Goal: Task Accomplishment & Management: Manage account settings

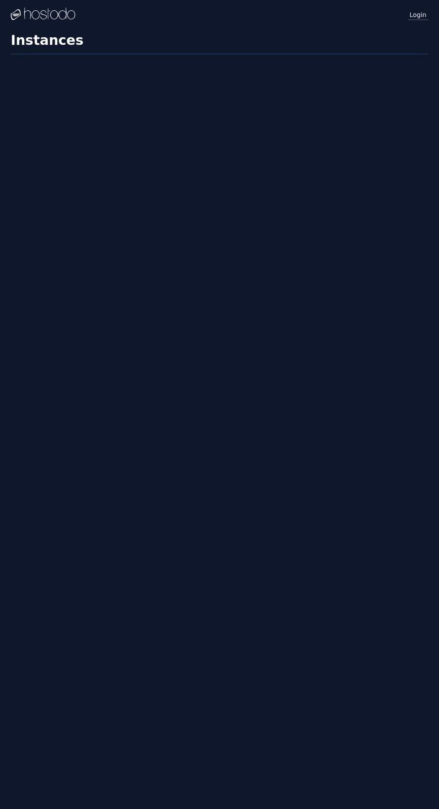
click at [424, 14] on link "Login" at bounding box center [418, 15] width 21 height 12
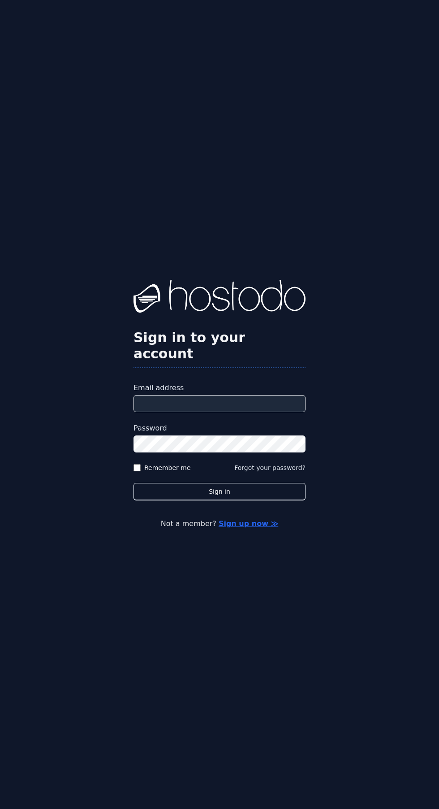
click at [242, 393] on label "Email address" at bounding box center [220, 388] width 172 height 11
click at [242, 412] on input "Email address" at bounding box center [220, 403] width 172 height 17
type input "**********"
click at [134, 483] on button "Sign in" at bounding box center [220, 491] width 172 height 17
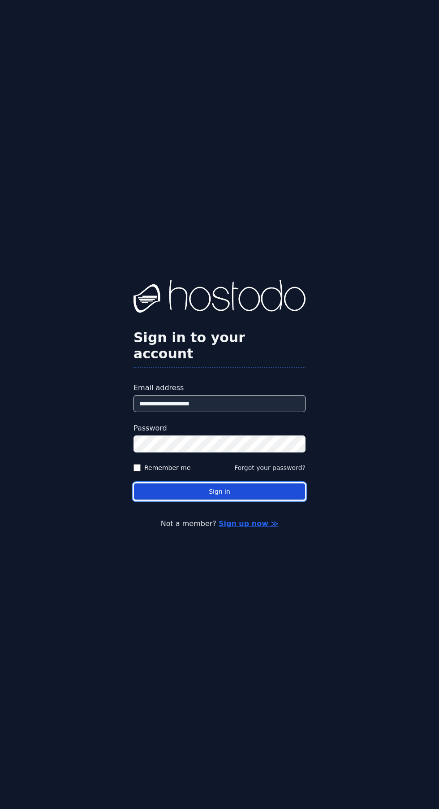
click at [249, 500] on button "Sign in" at bounding box center [220, 491] width 172 height 17
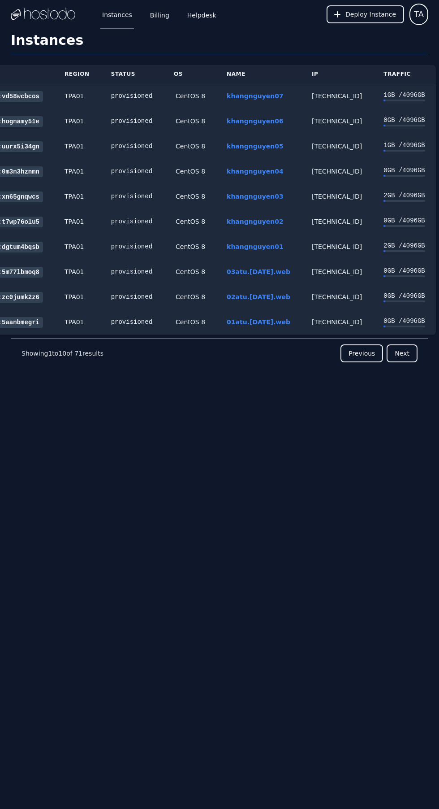
scroll to position [0, 48]
